Goal: Information Seeking & Learning: Learn about a topic

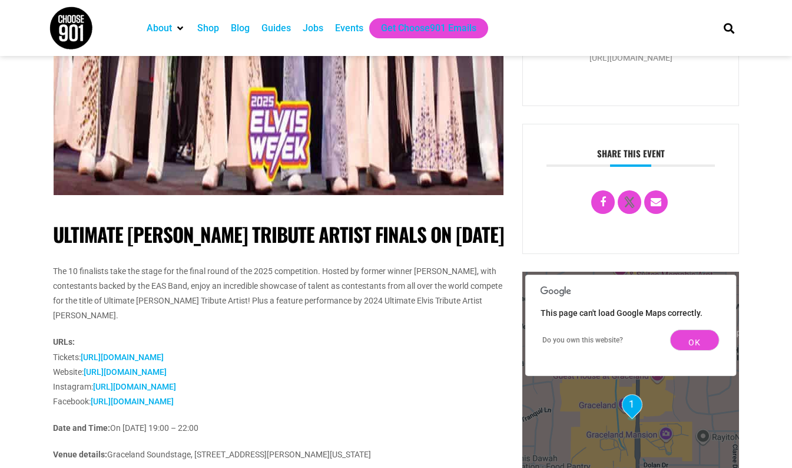
scroll to position [515, 0]
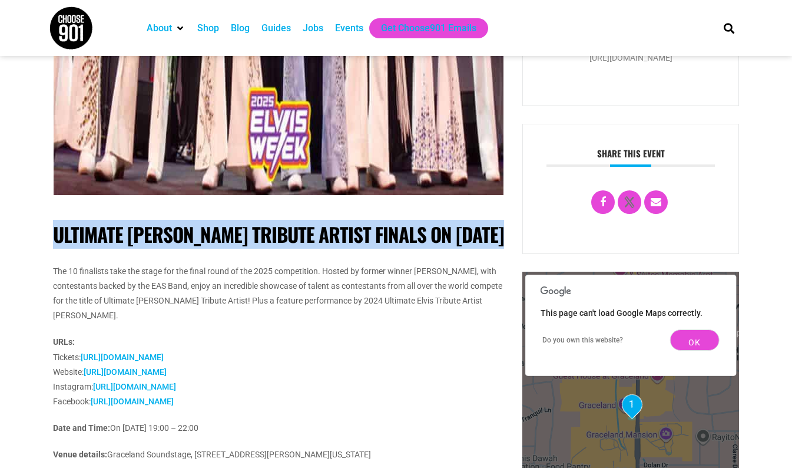
drag, startPoint x: 52, startPoint y: 236, endPoint x: 507, endPoint y: 235, distance: 454.9
click at [507, 235] on div "ULTIMATE ELVIS TRIBUTE ARTIST FINALS ON 10 AUGUST 2025 The 10 finalists take th…" at bounding box center [279, 157] width 470 height 1197
click at [346, 237] on h1 "ULTIMATE [PERSON_NAME] TRIBUTE ARTIST FINALS ON [DATE]" at bounding box center [279, 235] width 452 height 24
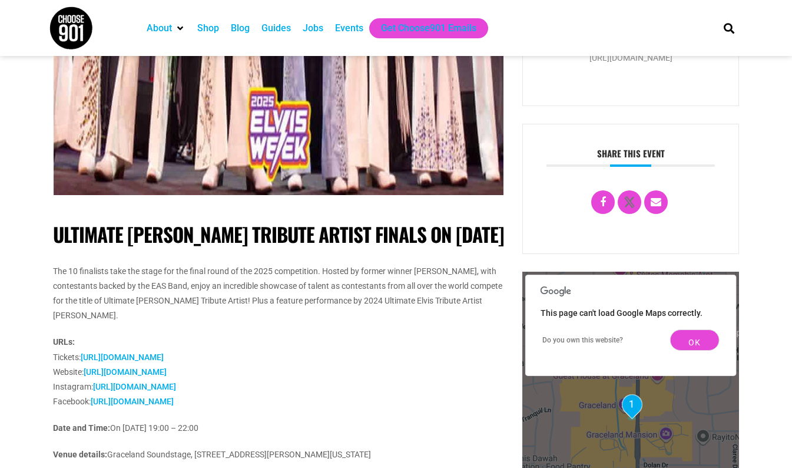
click at [346, 237] on h1 "ULTIMATE [PERSON_NAME] TRIBUTE ARTIST FINALS ON [DATE]" at bounding box center [279, 235] width 452 height 24
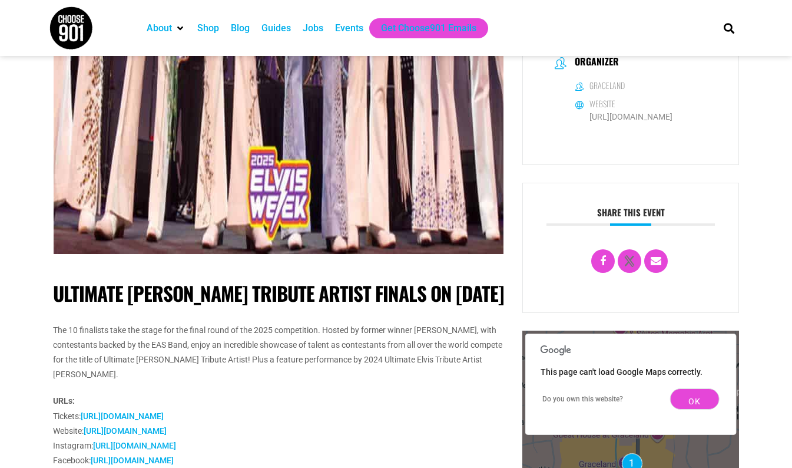
scroll to position [457, 0]
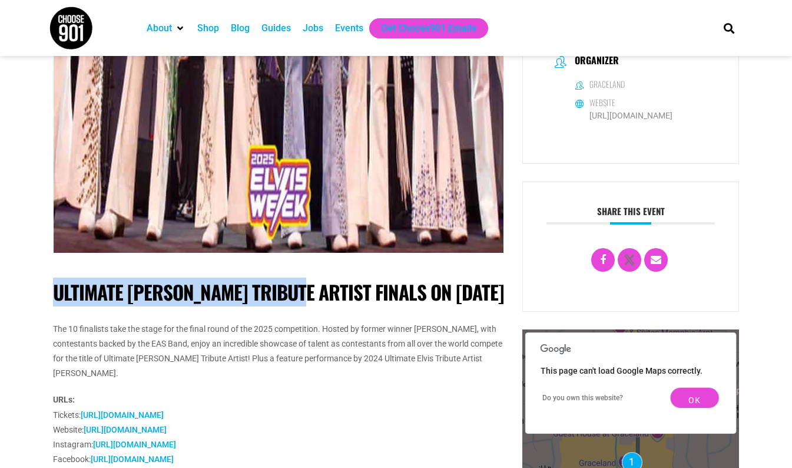
drag, startPoint x: 289, startPoint y: 290, endPoint x: 35, endPoint y: 274, distance: 253.9
copy h1 "ULTIMATE ELVIS TRIBUTE ARTIST"
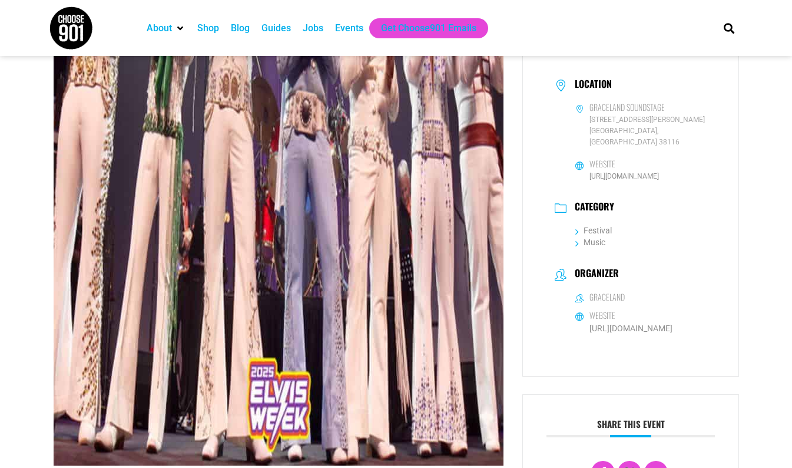
scroll to position [0, 0]
